Goal: Information Seeking & Learning: Find specific page/section

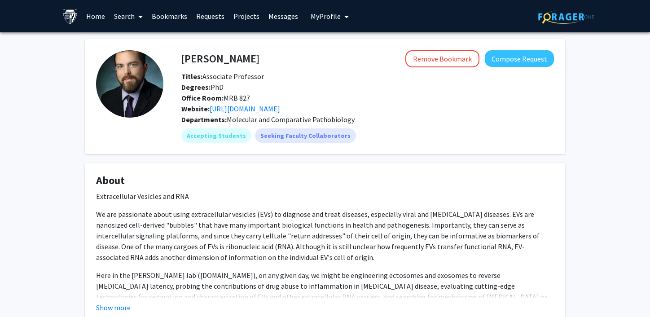
click at [129, 23] on link "Search" at bounding box center [128, 15] width 38 height 31
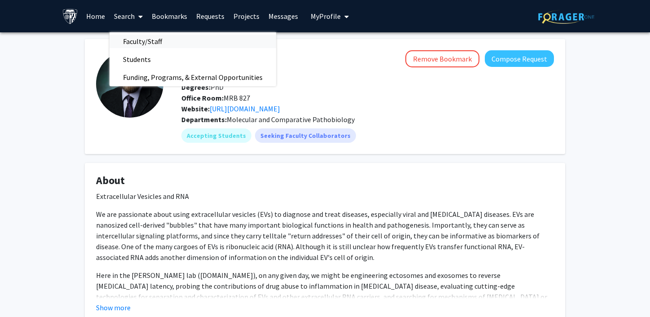
click at [131, 40] on span "Faculty/Staff" at bounding box center [142, 41] width 66 height 18
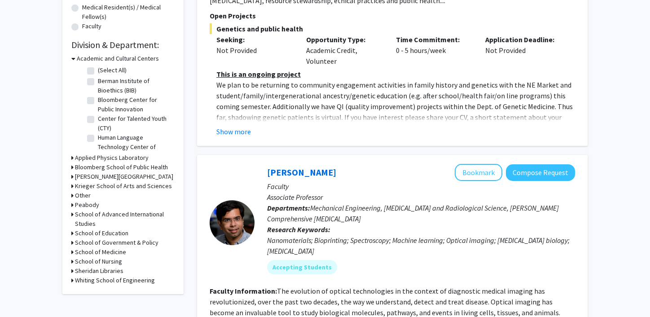
scroll to position [247, 0]
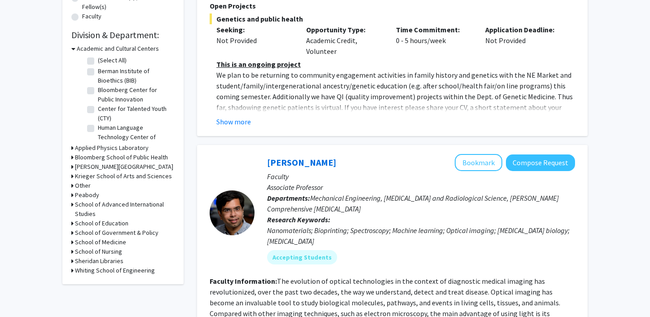
click at [105, 240] on h3 "School of Medicine" at bounding box center [100, 241] width 51 height 9
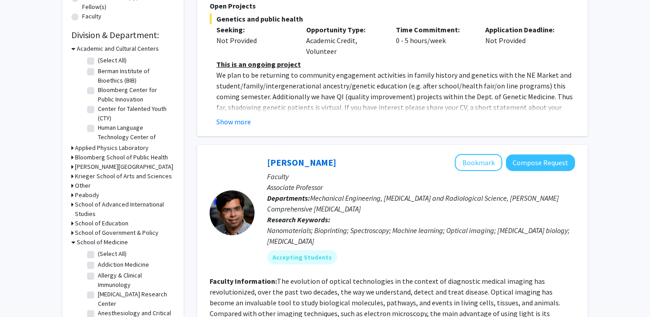
click at [104, 249] on label "(Select All)" at bounding box center [112, 253] width 29 height 9
click at [104, 249] on input "(Select All)" at bounding box center [101, 252] width 6 height 6
checkbox input "true"
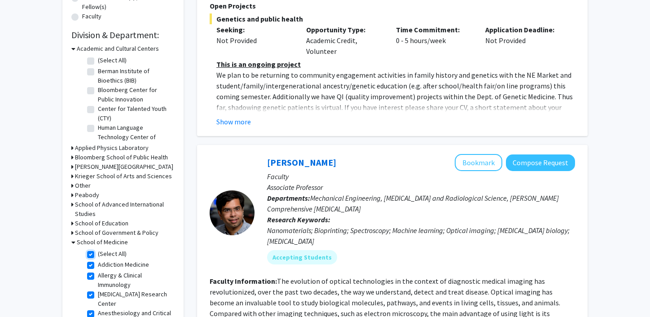
checkbox input "true"
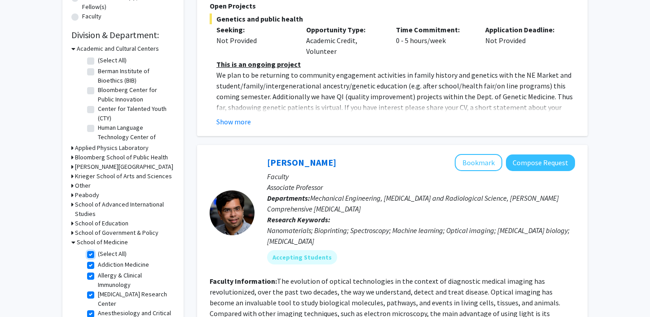
checkbox input "true"
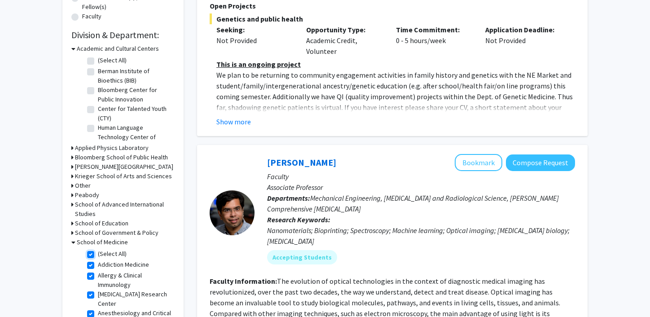
checkbox input "true"
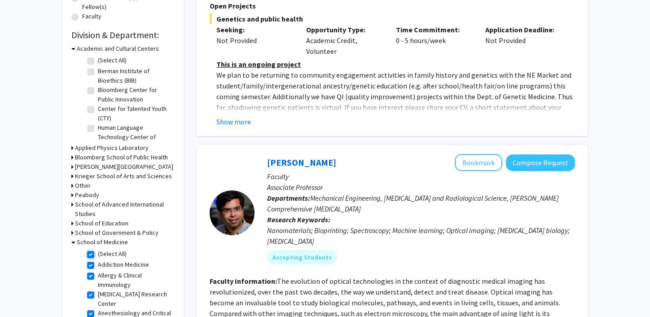
checkbox input "true"
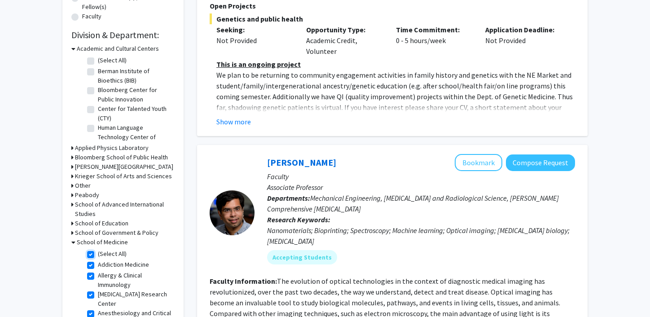
checkbox input "true"
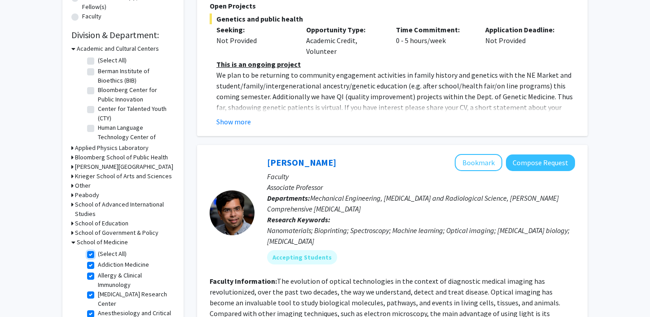
checkbox input "true"
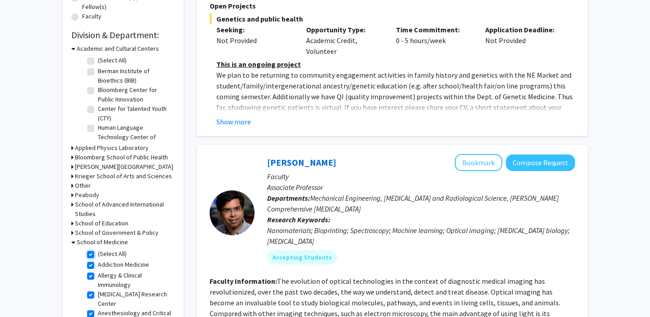
checkbox input "true"
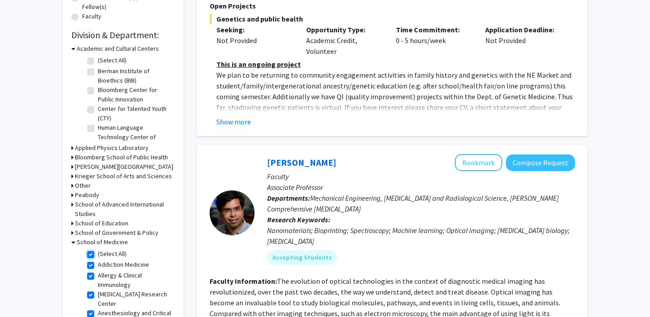
checkbox input "true"
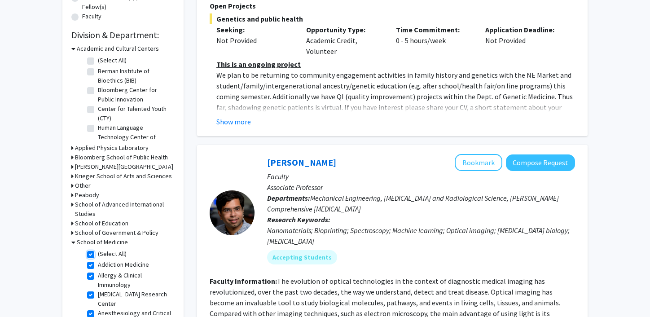
checkbox input "true"
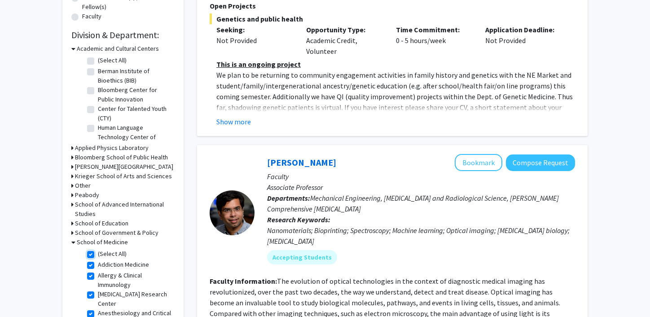
checkbox input "true"
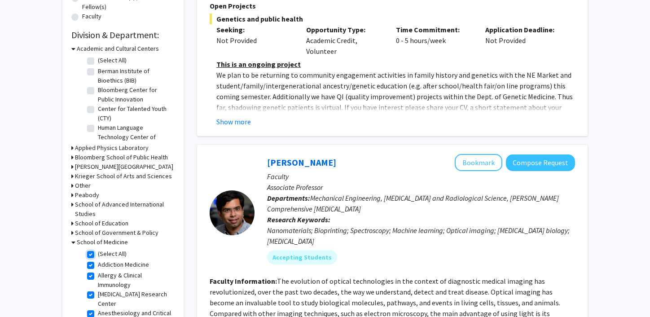
checkbox input "true"
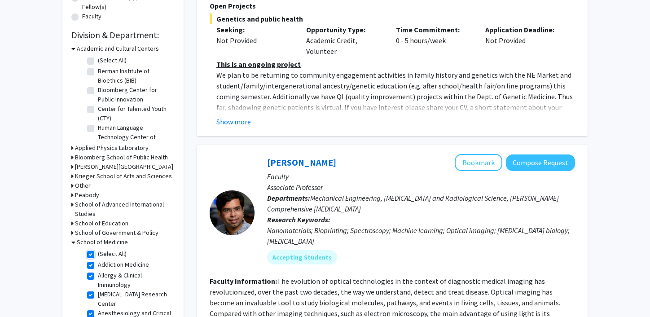
checkbox input "true"
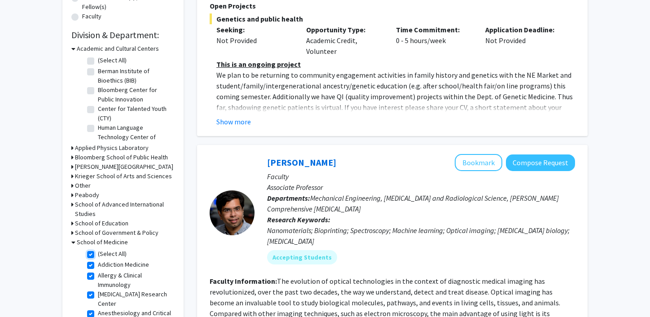
checkbox input "true"
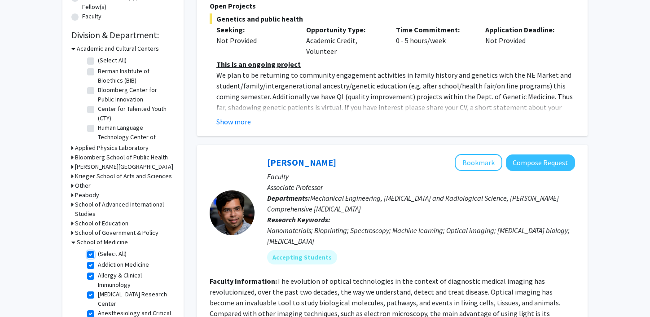
checkbox input "true"
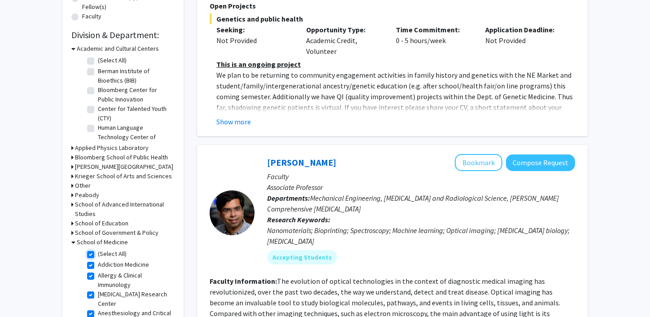
checkbox input "true"
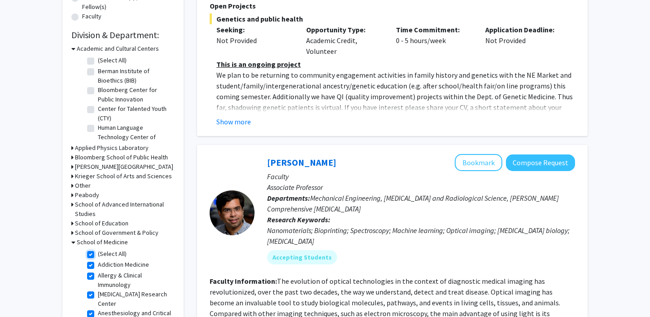
checkbox input "true"
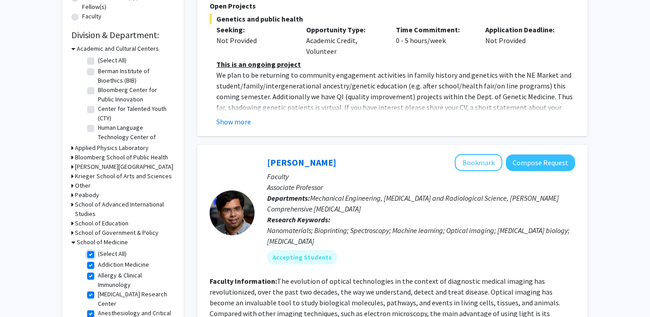
checkbox input "true"
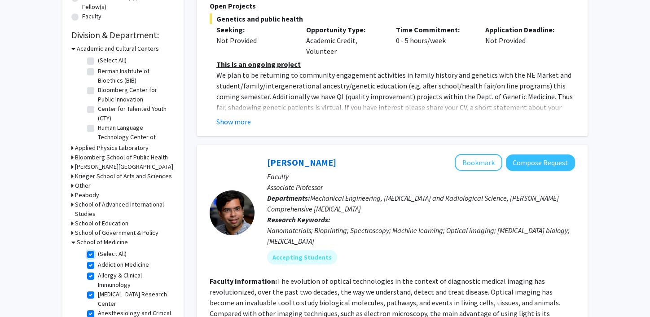
checkbox input "true"
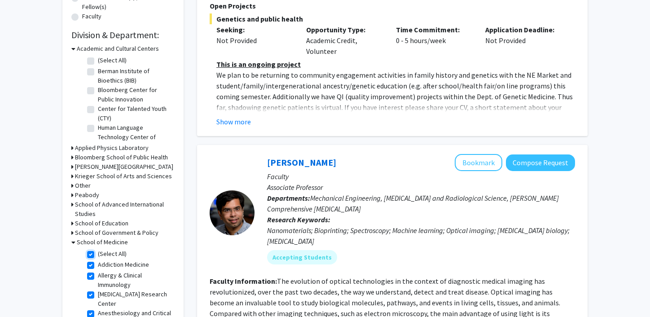
checkbox input "true"
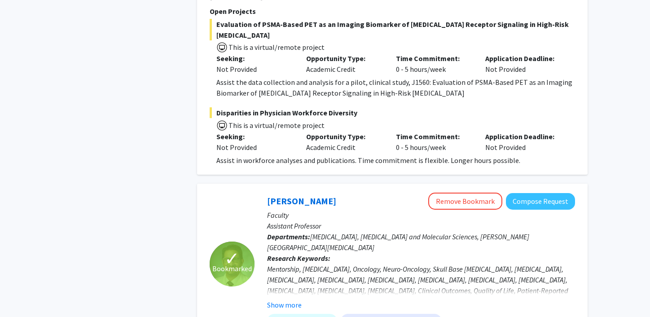
scroll to position [4047, 0]
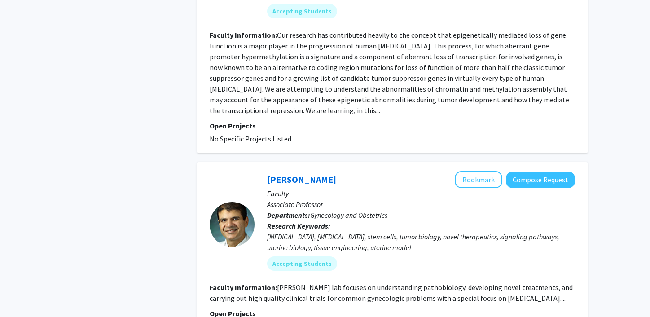
scroll to position [2260, 0]
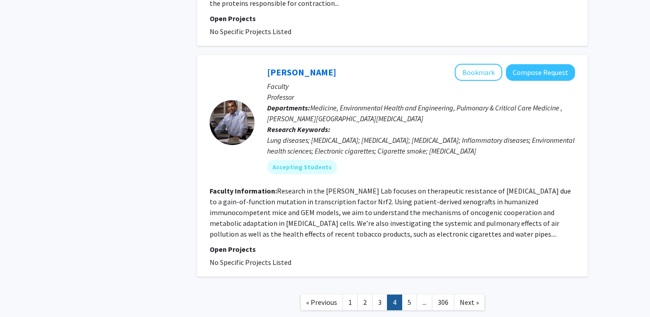
scroll to position [2335, 0]
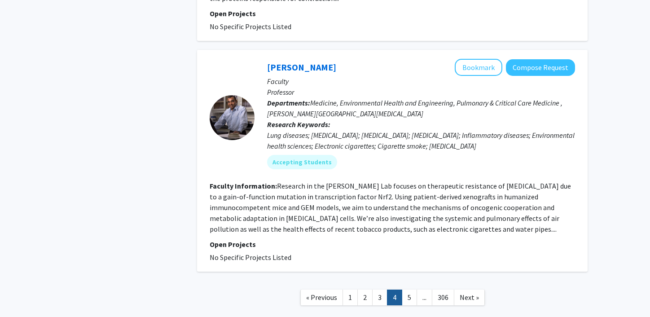
click at [429, 181] on fg-read-more "Research in the [PERSON_NAME] Lab focuses on therapeutic resistance of [MEDICAL…" at bounding box center [389, 207] width 361 height 52
copy fg-read-more "xenografts"
click at [406, 289] on link "5" at bounding box center [408, 297] width 15 height 16
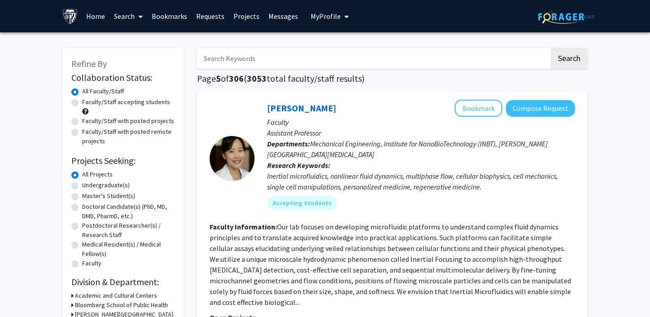
click at [278, 60] on input "Search Keywords" at bounding box center [373, 58] width 352 height 21
type input "hackham"
click at [550, 48] on button "Search" at bounding box center [568, 58] width 37 height 21
checkbox input "false"
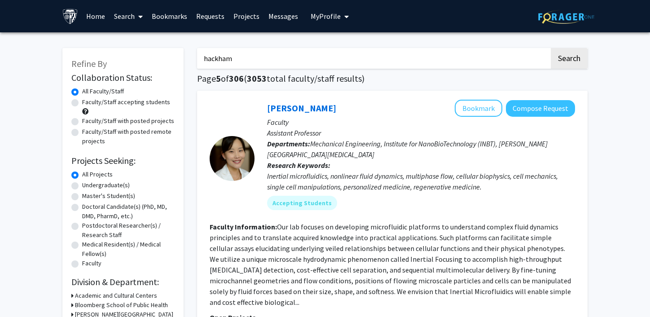
checkbox input "false"
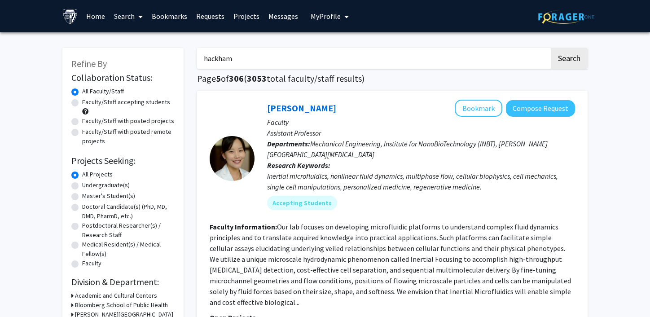
checkbox input "false"
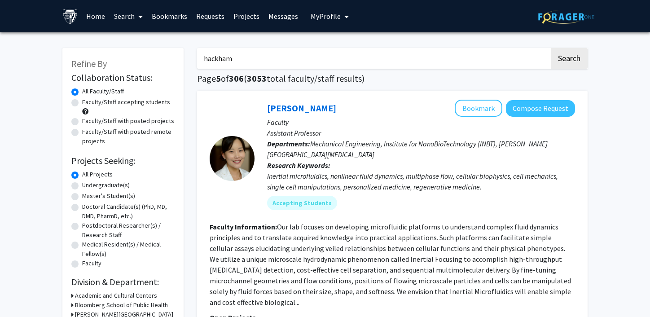
checkbox input "false"
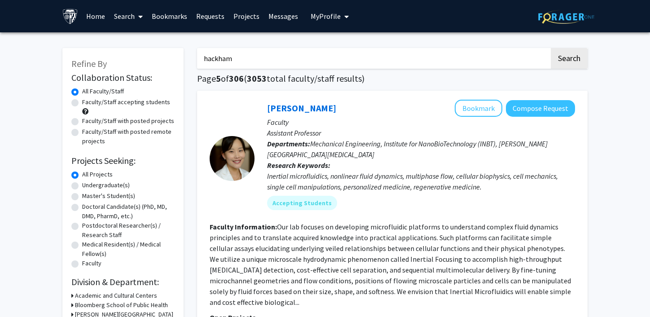
checkbox input "false"
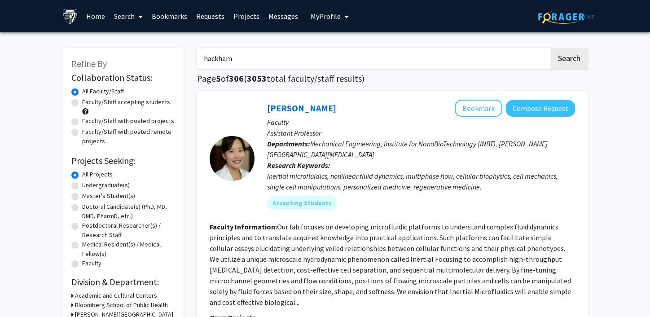
checkbox input "false"
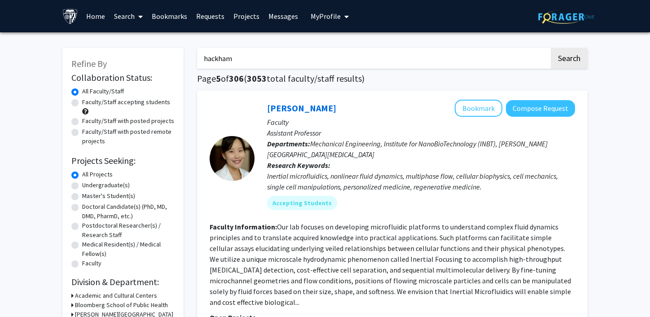
checkbox input "false"
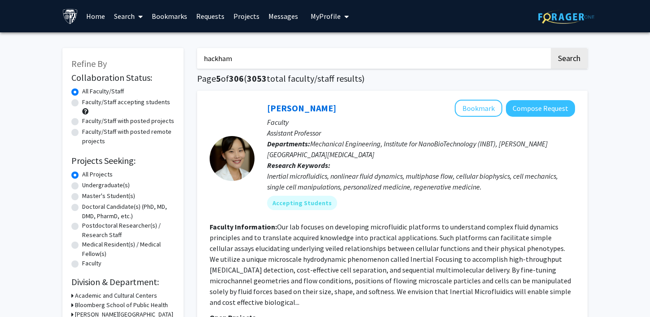
checkbox input "false"
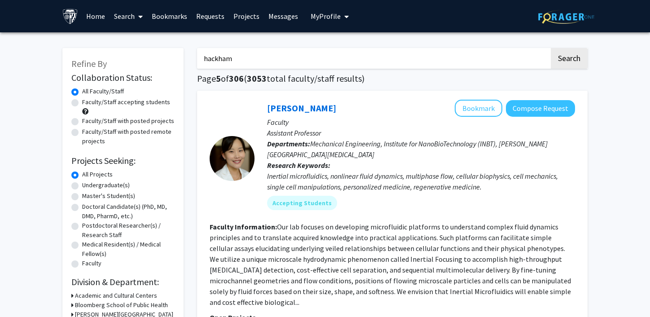
checkbox input "false"
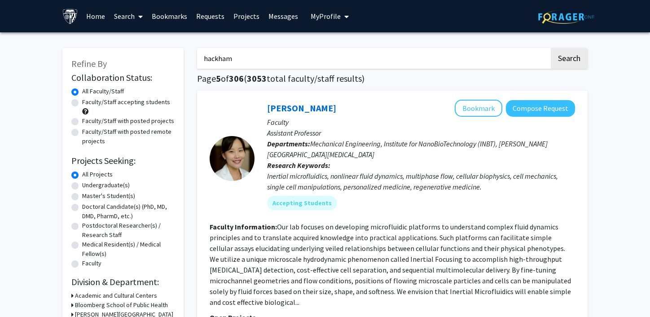
checkbox input "false"
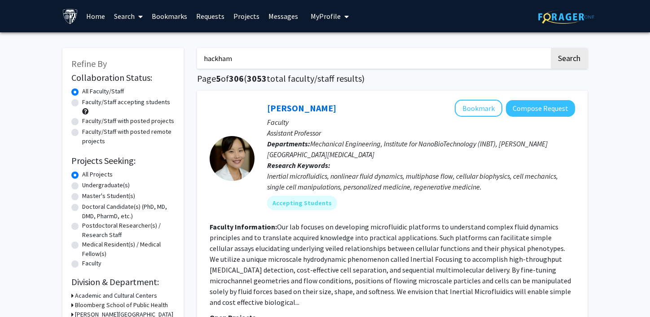
checkbox input "false"
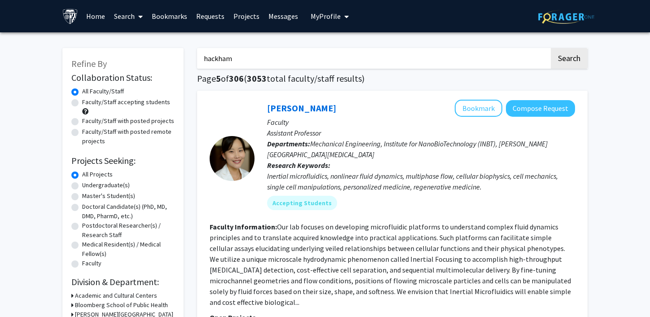
checkbox input "false"
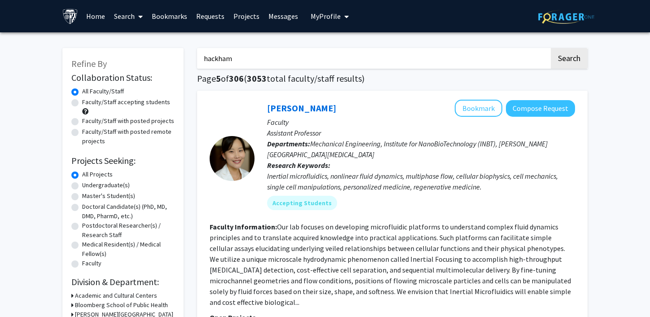
checkbox input "false"
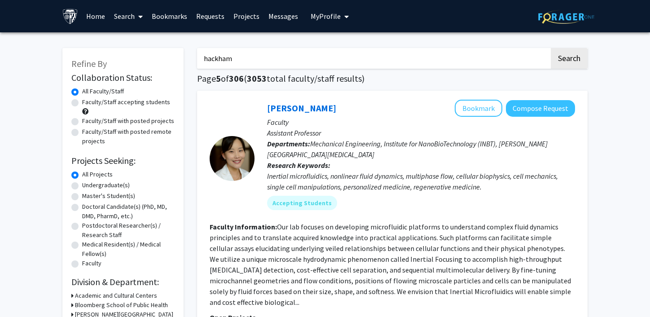
checkbox input "false"
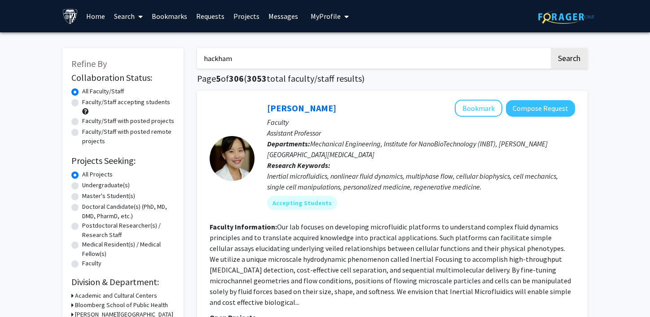
checkbox input "false"
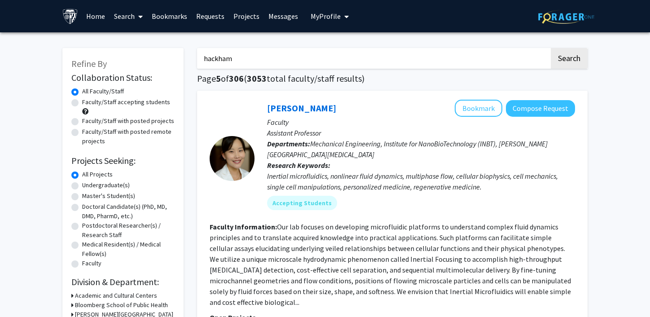
checkbox input "false"
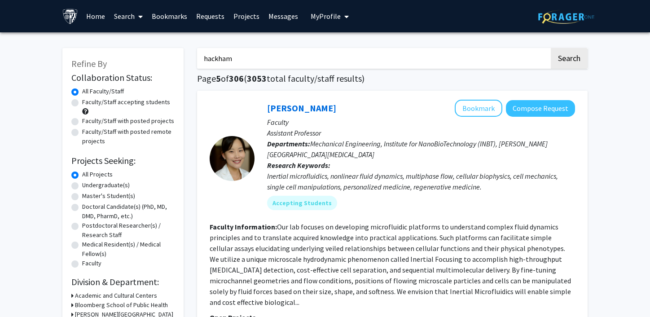
checkbox input "false"
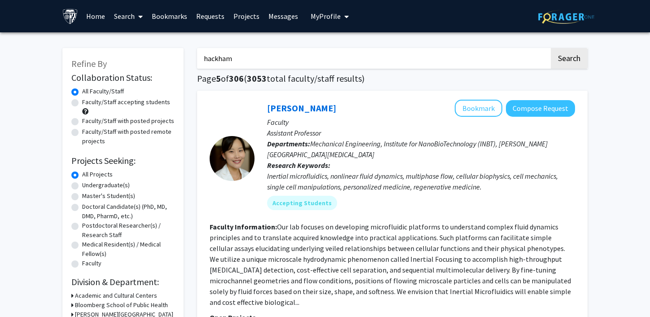
checkbox input "false"
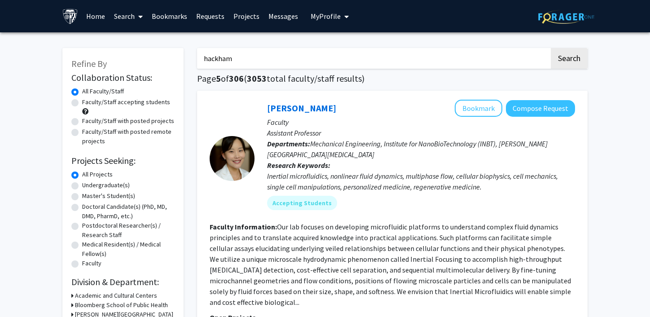
checkbox input "false"
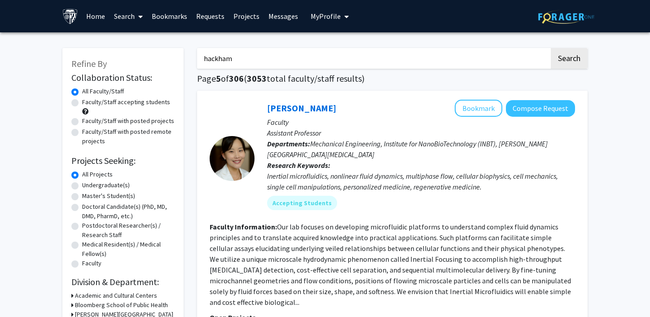
checkbox input "false"
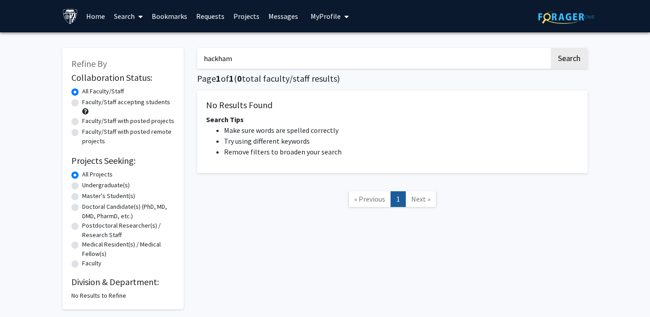
click at [221, 58] on input "hackham" at bounding box center [373, 58] width 352 height 21
type input "hackam"
click at [550, 48] on button "Search" at bounding box center [568, 58] width 37 height 21
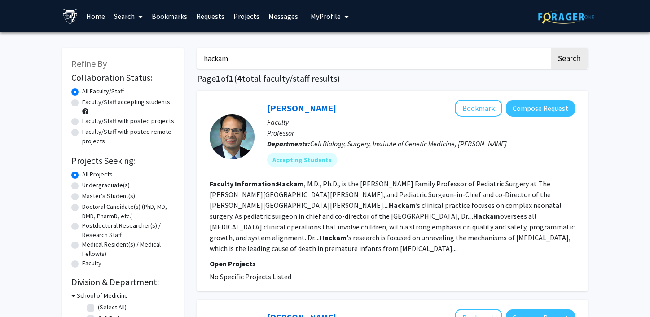
click at [213, 53] on input "hackam" at bounding box center [373, 58] width 352 height 21
click at [550, 48] on button "Search" at bounding box center [568, 58] width 37 height 21
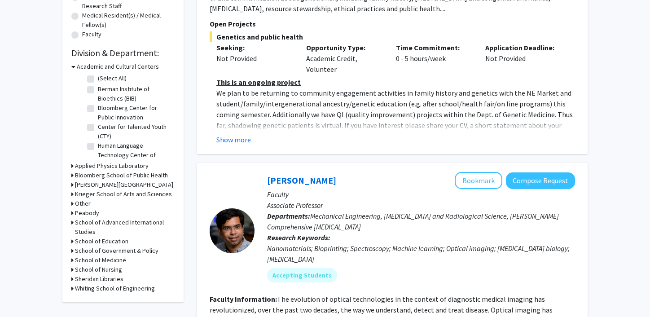
scroll to position [314, 0]
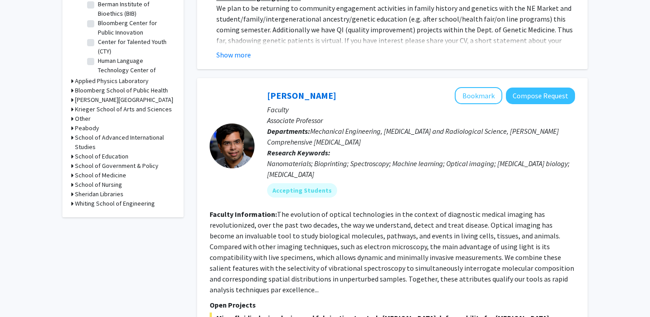
click at [103, 173] on h3 "School of Medicine" at bounding box center [100, 174] width 51 height 9
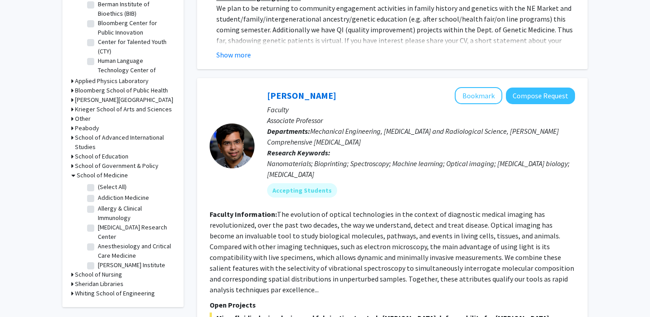
click at [106, 186] on label "(Select All)" at bounding box center [112, 186] width 29 height 9
click at [104, 186] on input "(Select All)" at bounding box center [101, 185] width 6 height 6
checkbox input "true"
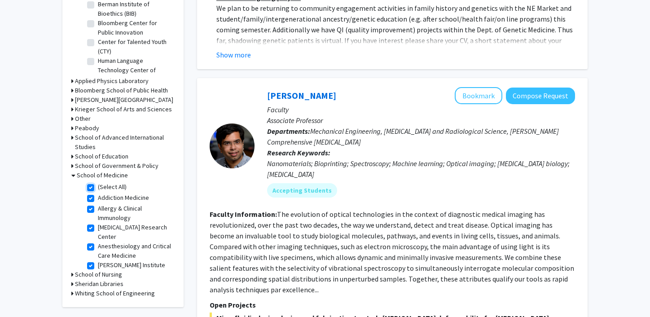
checkbox input "true"
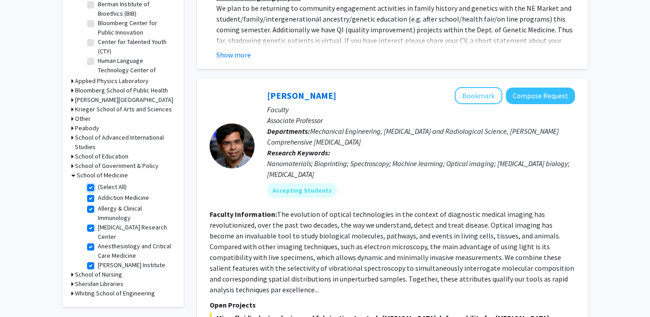
checkbox input "true"
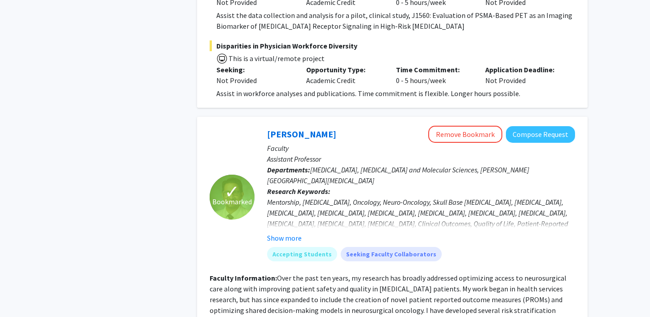
scroll to position [4047, 0]
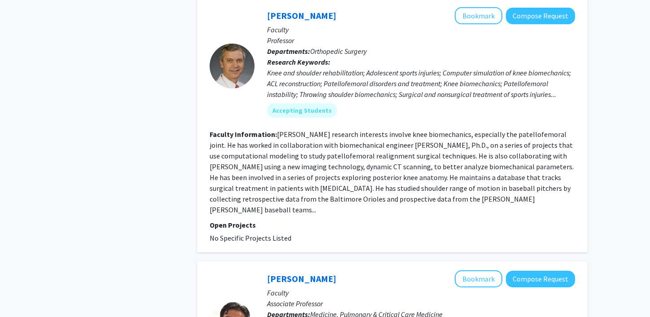
scroll to position [2246, 0]
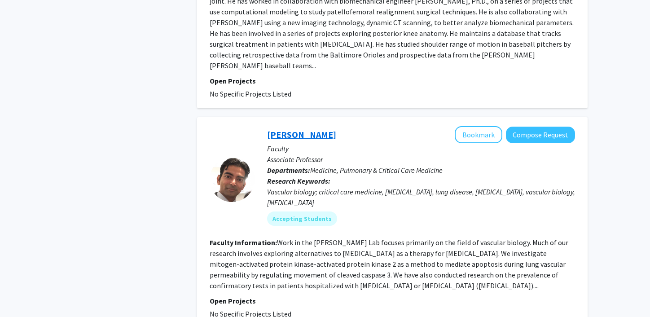
click at [318, 129] on link "[PERSON_NAME]" at bounding box center [301, 134] width 69 height 11
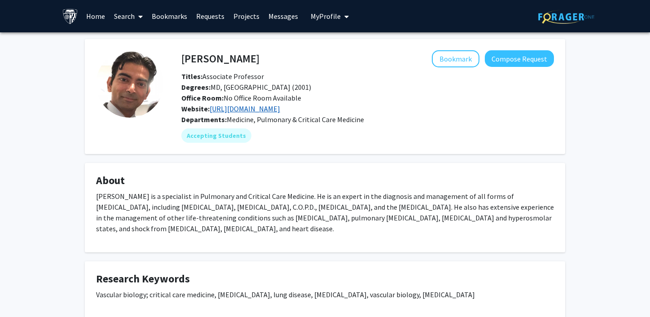
scroll to position [39, 0]
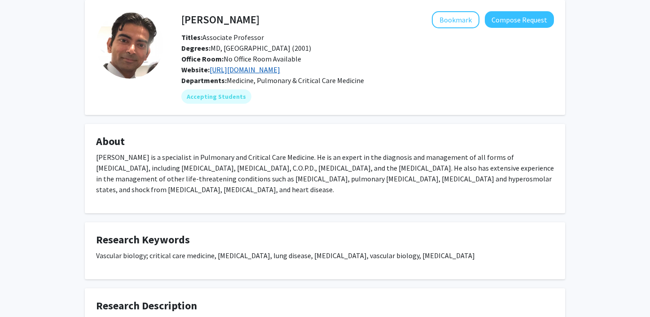
click at [280, 70] on link "[URL][DOMAIN_NAME]" at bounding box center [244, 69] width 70 height 9
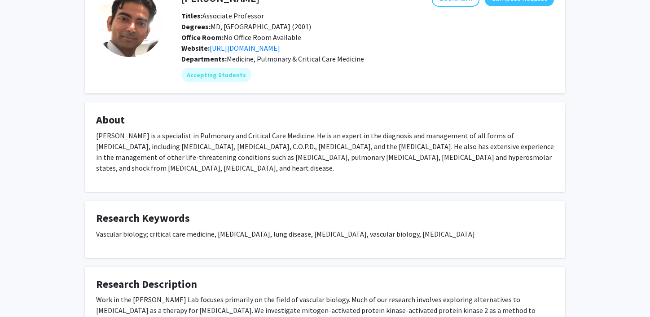
scroll to position [0, 0]
